Goal: Information Seeking & Learning: Learn about a topic

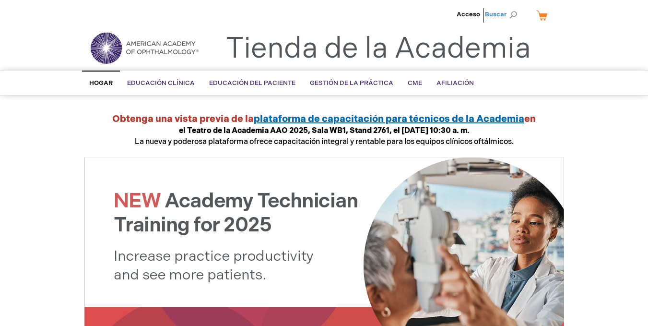
click at [500, 15] on font "Buscar" at bounding box center [496, 15] width 22 height 8
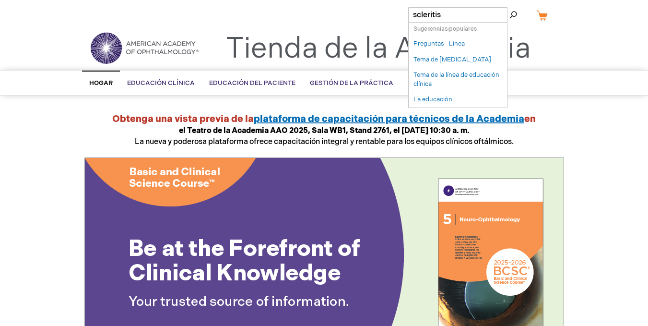
type input "scleritis"
click at [510, 7] on button "Buscar" at bounding box center [514, 14] width 8 height 15
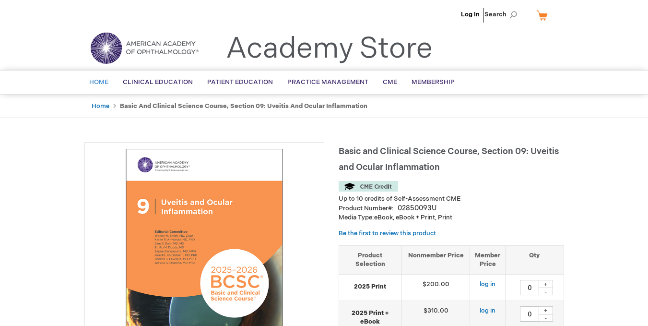
click at [93, 81] on span "Home" at bounding box center [98, 82] width 19 height 8
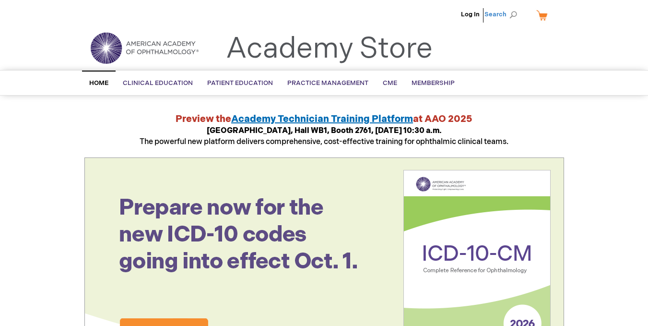
click at [510, 14] on span "Search" at bounding box center [503, 14] width 36 height 19
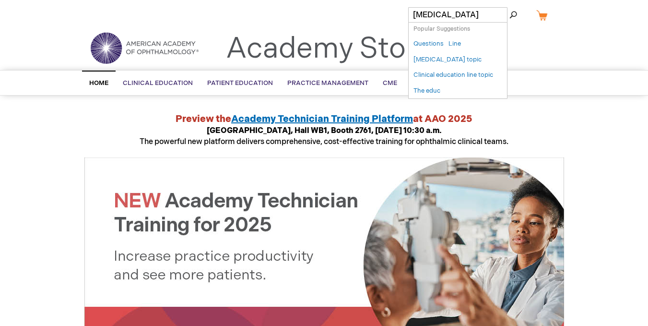
type input "scleritis"
click at [510, 7] on button "Search" at bounding box center [514, 14] width 8 height 15
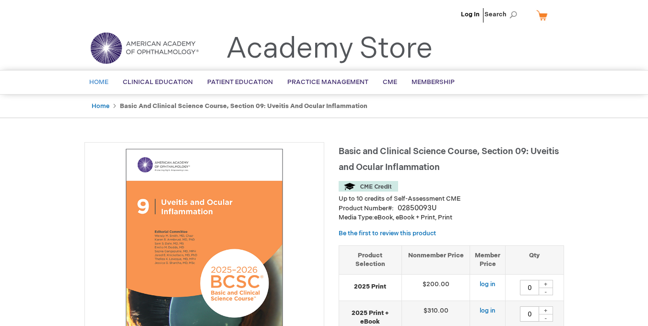
click at [86, 86] on link "Home" at bounding box center [99, 83] width 34 height 24
